Goal: Task Accomplishment & Management: Use online tool/utility

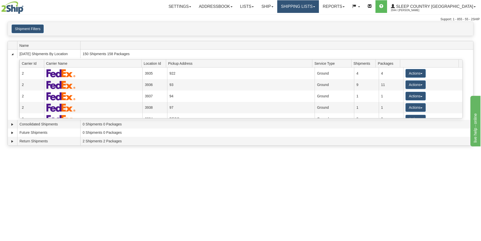
click at [315, 7] on span at bounding box center [314, 6] width 2 height 1
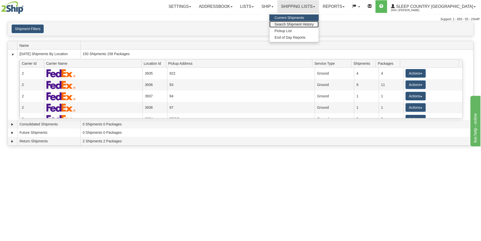
click at [313, 24] on span "Search Shipment History" at bounding box center [293, 24] width 39 height 4
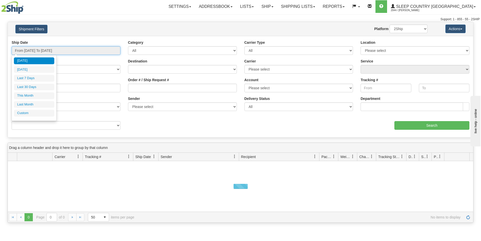
click at [81, 50] on input "From 10/13/2025 To 10/14/2025" at bounding box center [66, 50] width 109 height 9
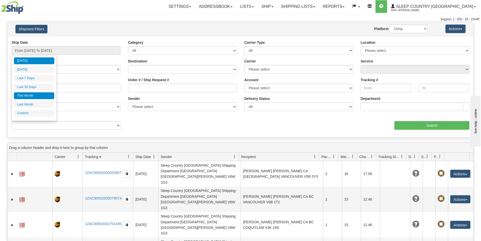
click at [28, 93] on li "This Month" at bounding box center [34, 95] width 40 height 7
type input "From 10/01/2025 To 10/31/2025"
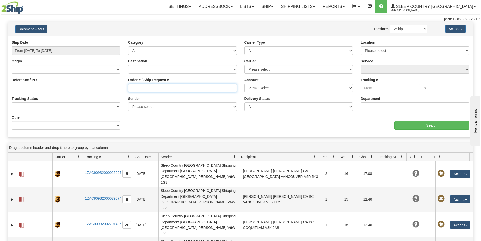
drag, startPoint x: 133, startPoint y: 87, endPoint x: 130, endPoint y: 89, distance: 3.8
click at [133, 87] on input "Order # / Ship Request #" at bounding box center [182, 88] width 109 height 9
paste input "9000I151971"
type input "9000I151971"
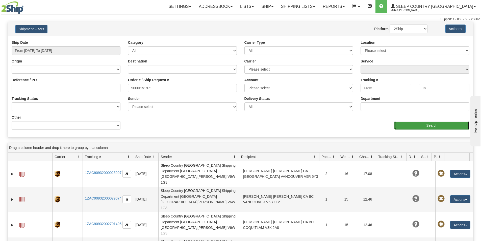
click at [422, 122] on input "Search" at bounding box center [431, 125] width 75 height 9
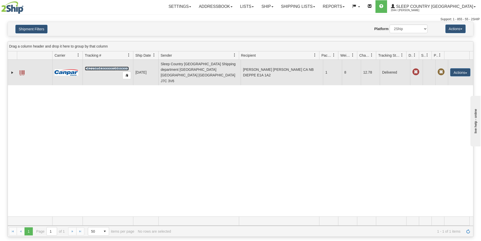
click at [106, 66] on link "D421585430000014469001" at bounding box center [107, 68] width 44 height 4
click at [465, 72] on span "button" at bounding box center [466, 72] width 2 height 1
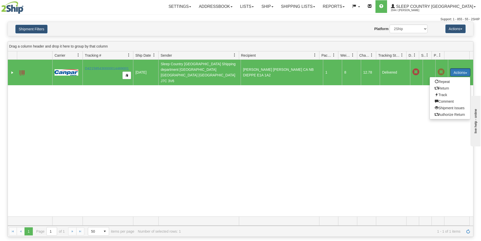
click at [465, 68] on button "Actions" at bounding box center [460, 72] width 20 height 8
click at [445, 85] on link "Return" at bounding box center [450, 88] width 40 height 7
